Goal: Check status: Check status

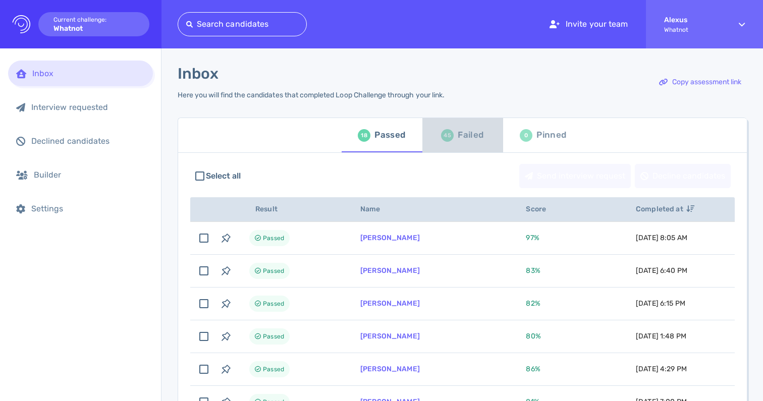
click at [450, 141] on div "45 Failed" at bounding box center [462, 135] width 42 height 28
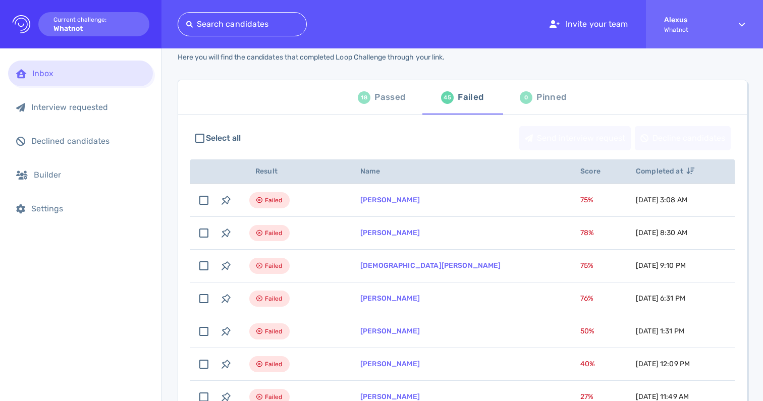
scroll to position [37, 0]
click at [388, 103] on div "Passed" at bounding box center [389, 98] width 31 height 15
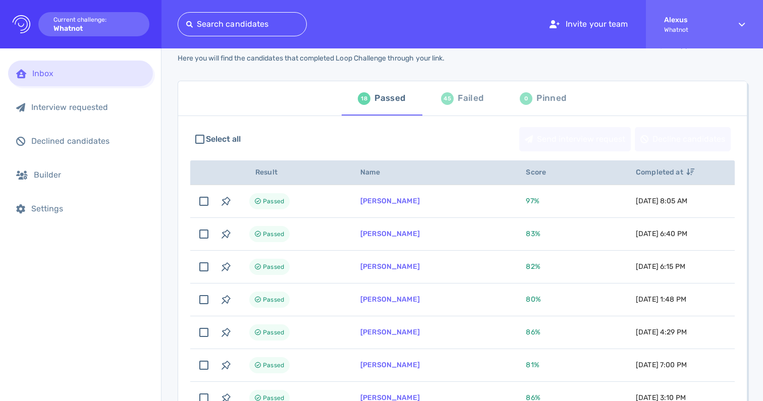
click at [458, 95] on div "Failed" at bounding box center [471, 98] width 26 height 15
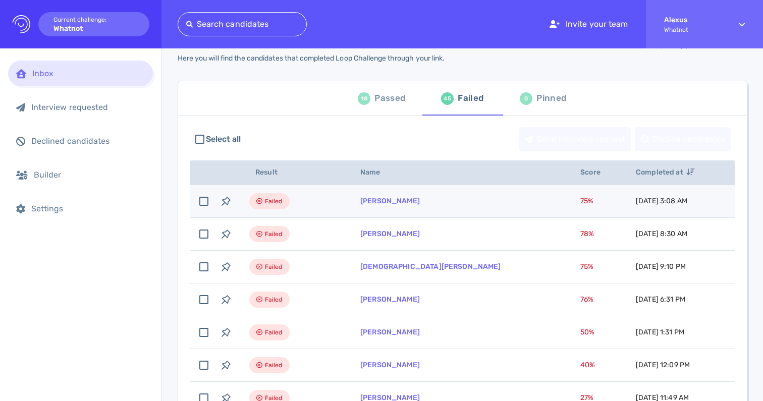
click at [376, 205] on td "[PERSON_NAME]" at bounding box center [458, 201] width 220 height 33
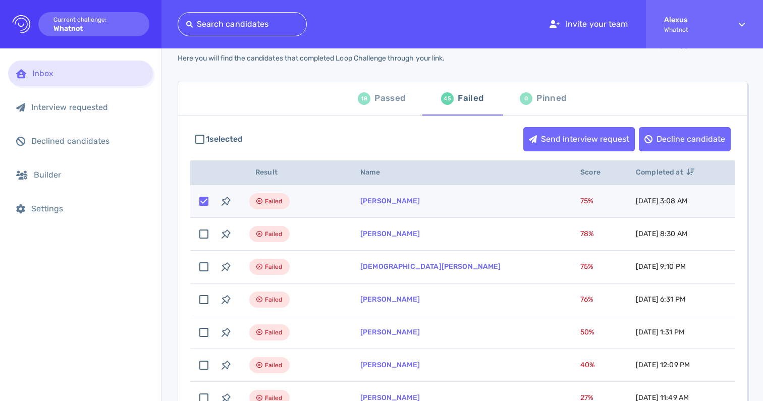
click at [384, 208] on td "[PERSON_NAME]" at bounding box center [458, 201] width 220 height 33
checkbox input "false"
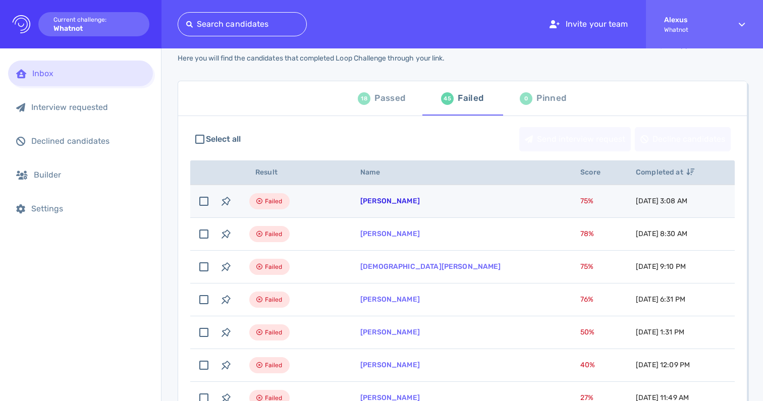
click at [377, 200] on link "[PERSON_NAME]" at bounding box center [390, 201] width 60 height 9
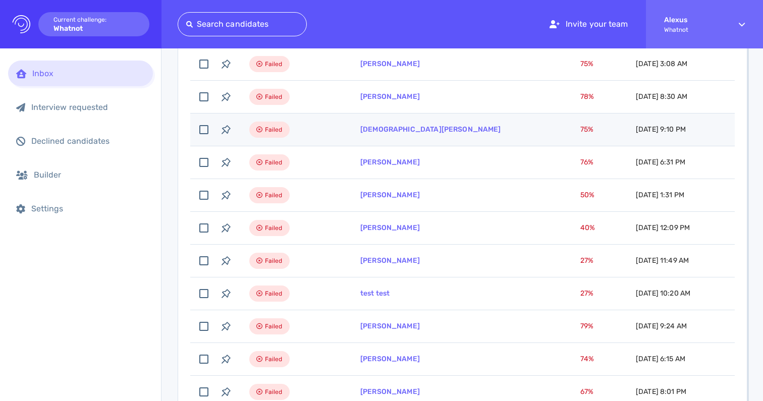
scroll to position [177, 0]
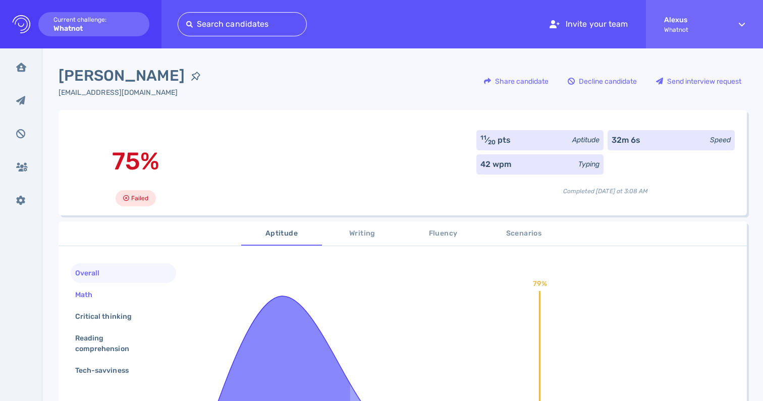
click at [84, 296] on div "Math" at bounding box center [88, 295] width 31 height 15
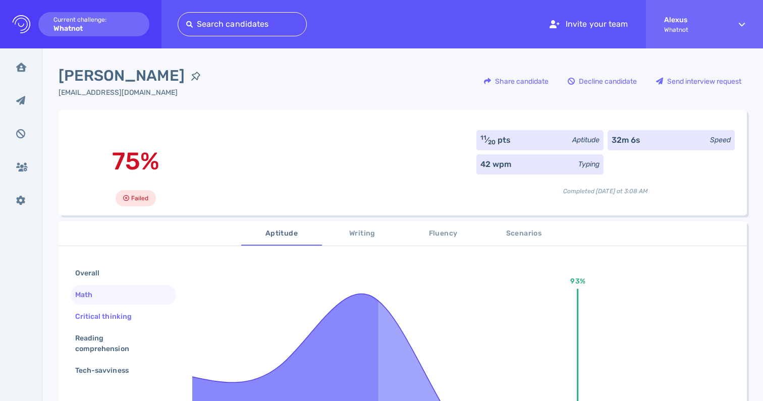
click at [99, 316] on div "Critical thinking" at bounding box center [108, 316] width 71 height 15
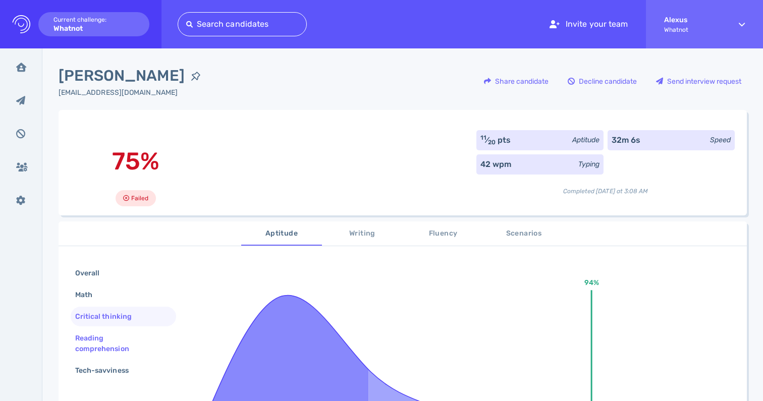
click at [110, 338] on div "Reading comprehension" at bounding box center [119, 343] width 92 height 25
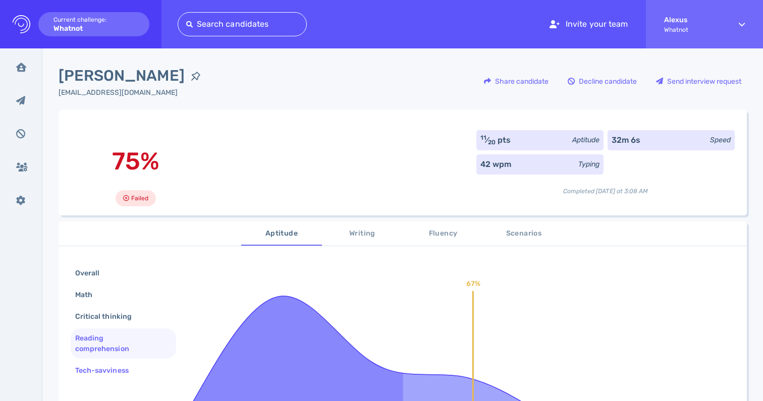
click at [114, 365] on div "Tech-savviness" at bounding box center [107, 370] width 68 height 15
